Goal: Manage account settings

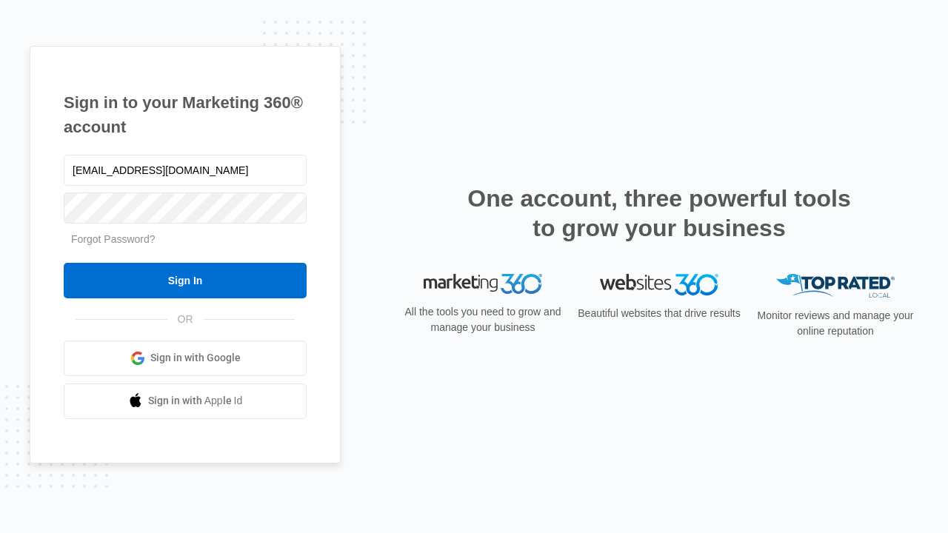
type input "dankie614@gmail.com"
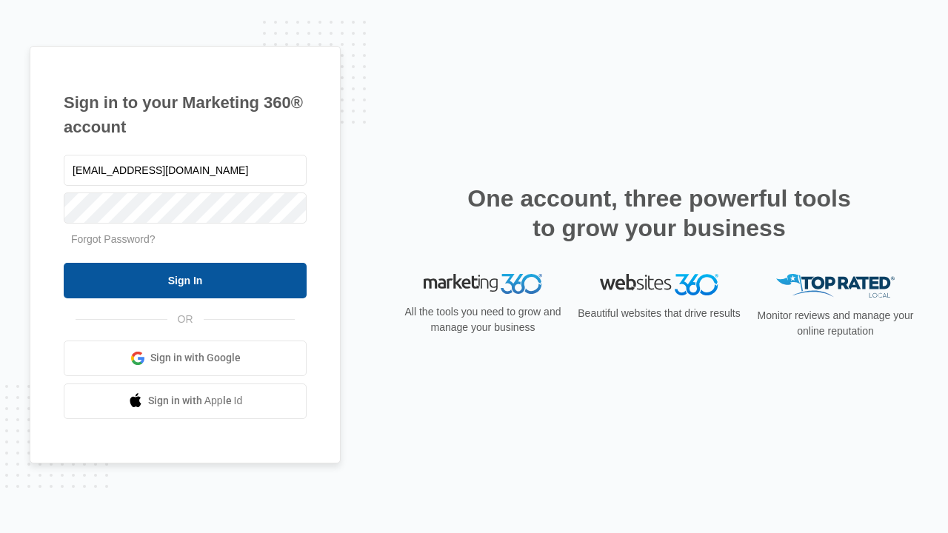
click at [185, 280] on input "Sign In" at bounding box center [185, 281] width 243 height 36
